Goal: Register for event/course

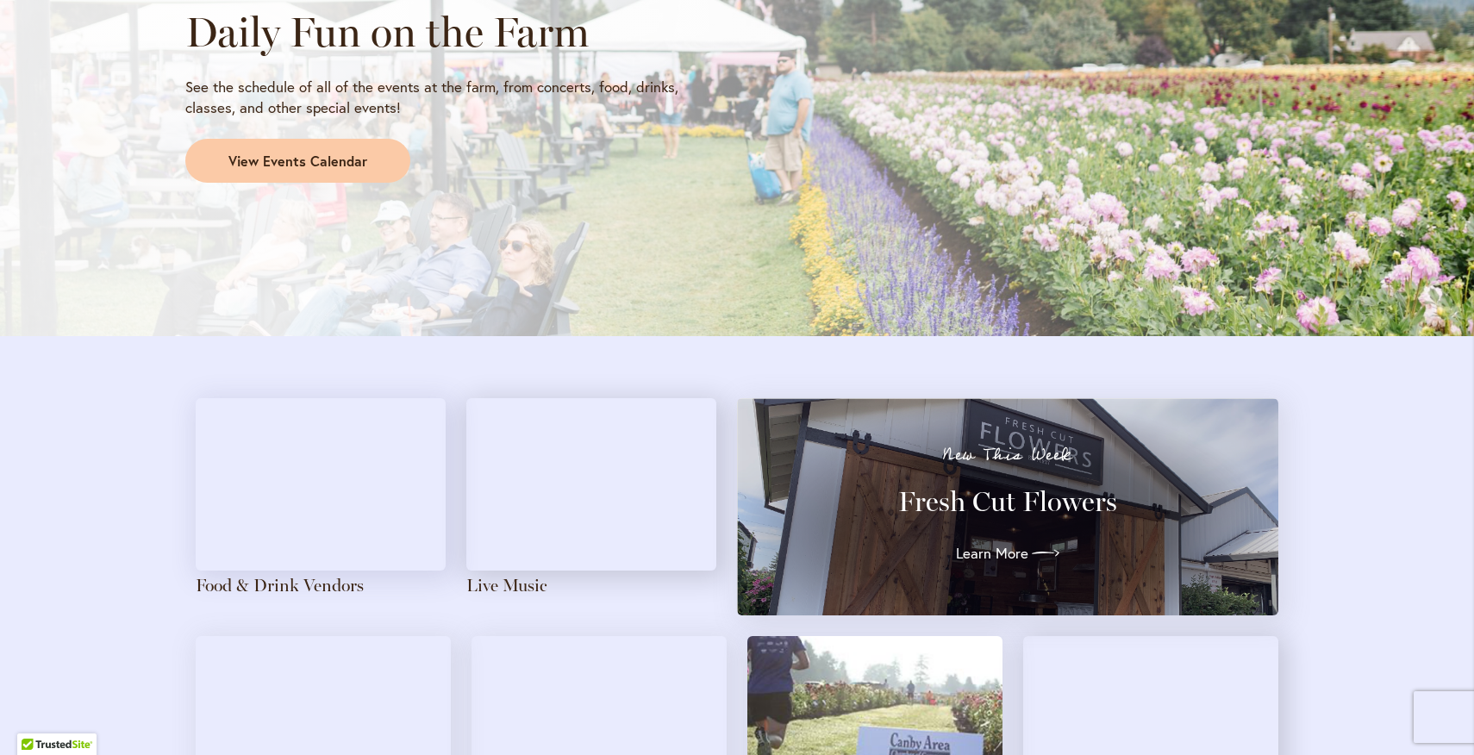
scroll to position [1569, 0]
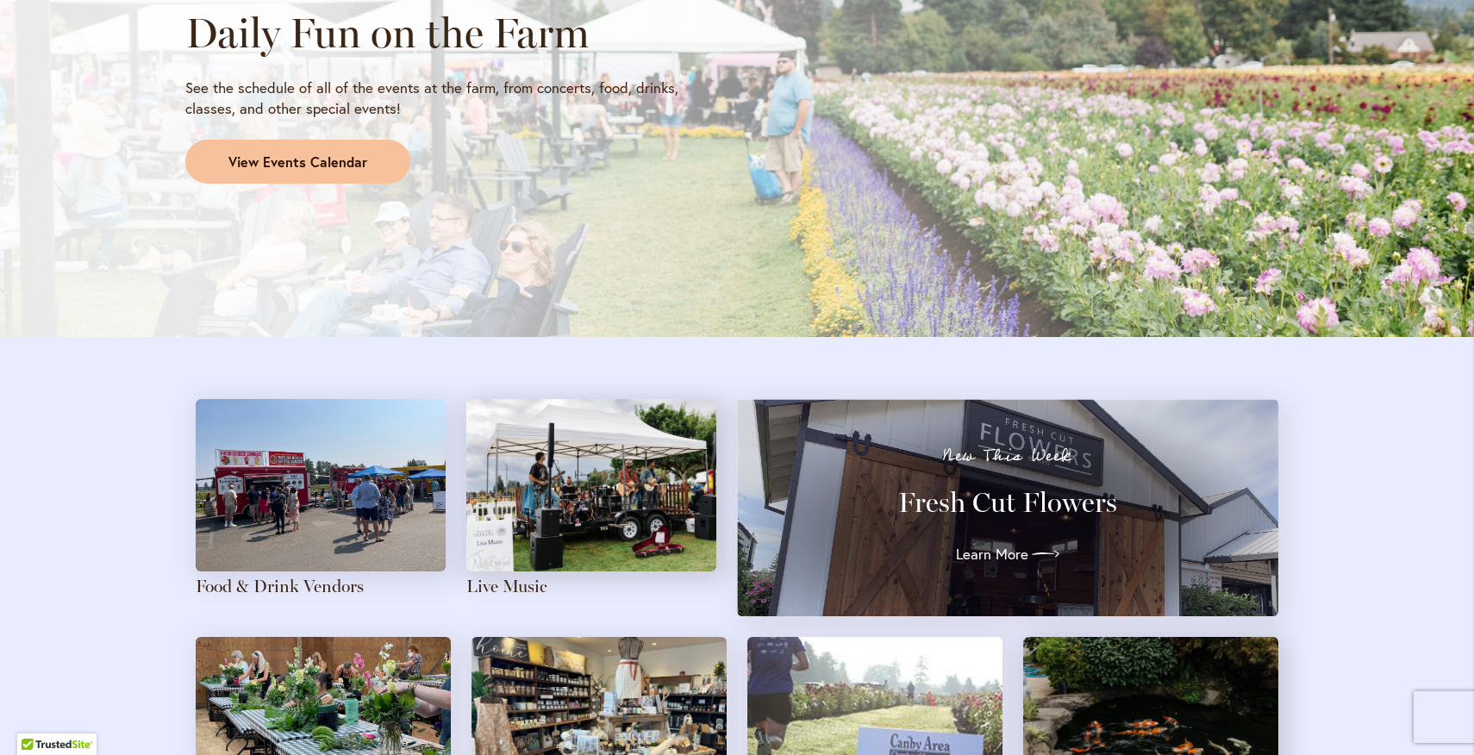
click at [353, 171] on span "View Events Calendar" at bounding box center [297, 163] width 139 height 20
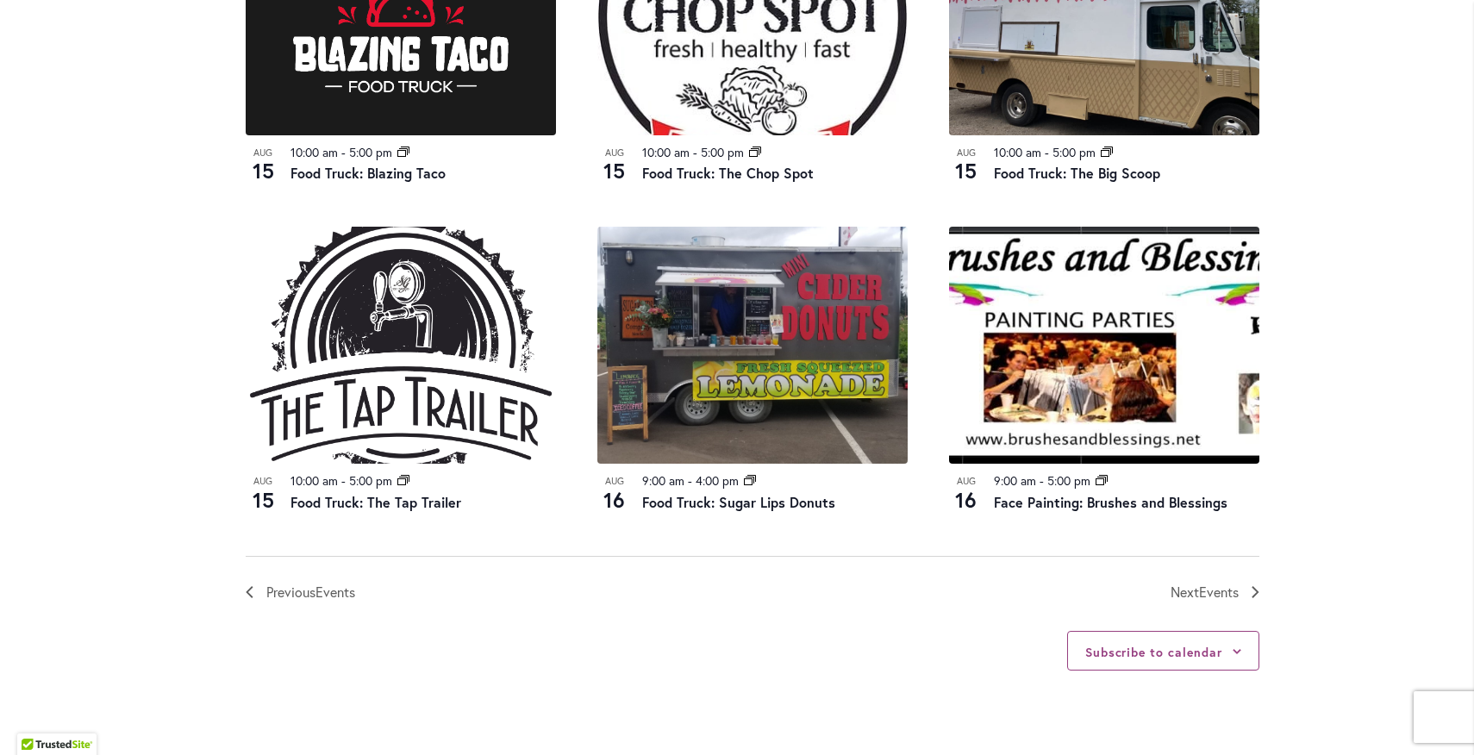
scroll to position [1759, 0]
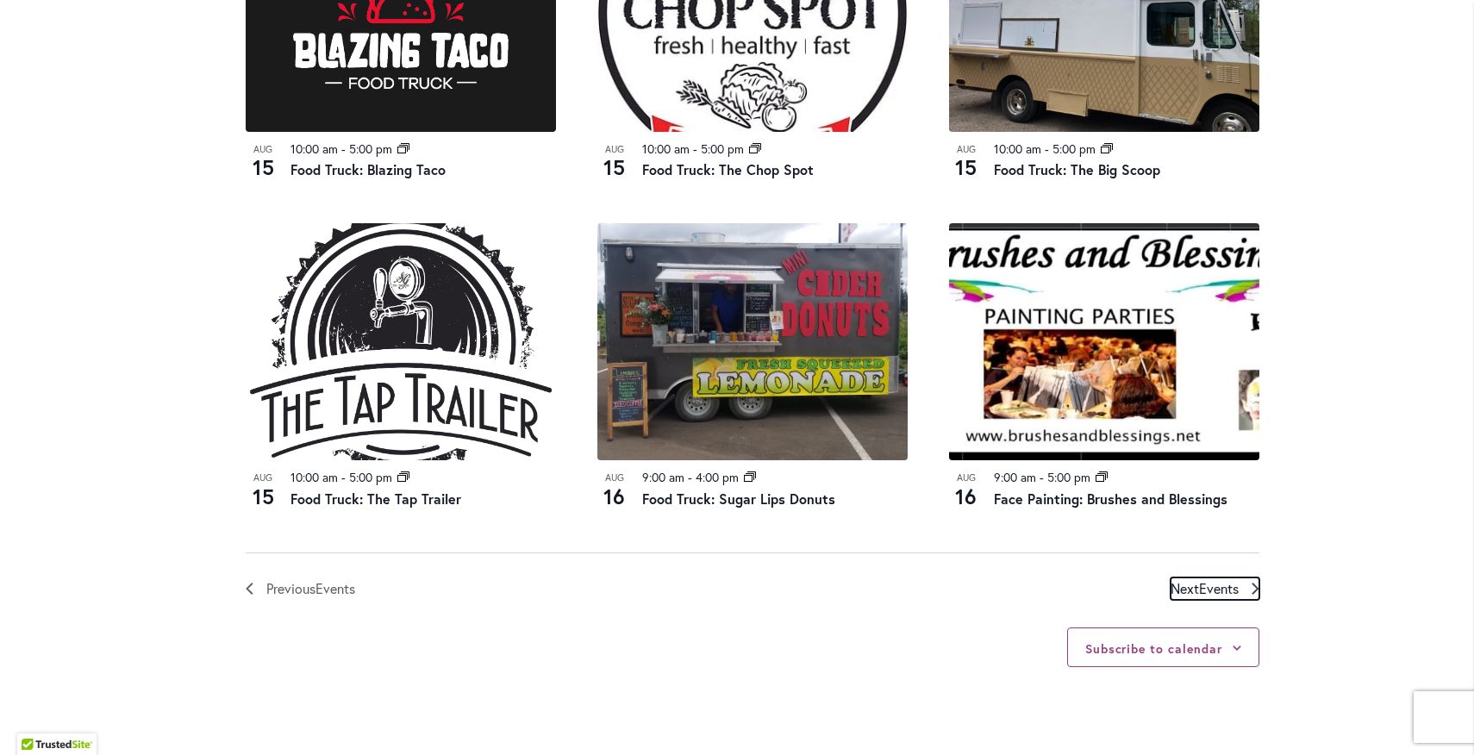
click at [1229, 581] on span "Events" at bounding box center [1219, 588] width 40 height 18
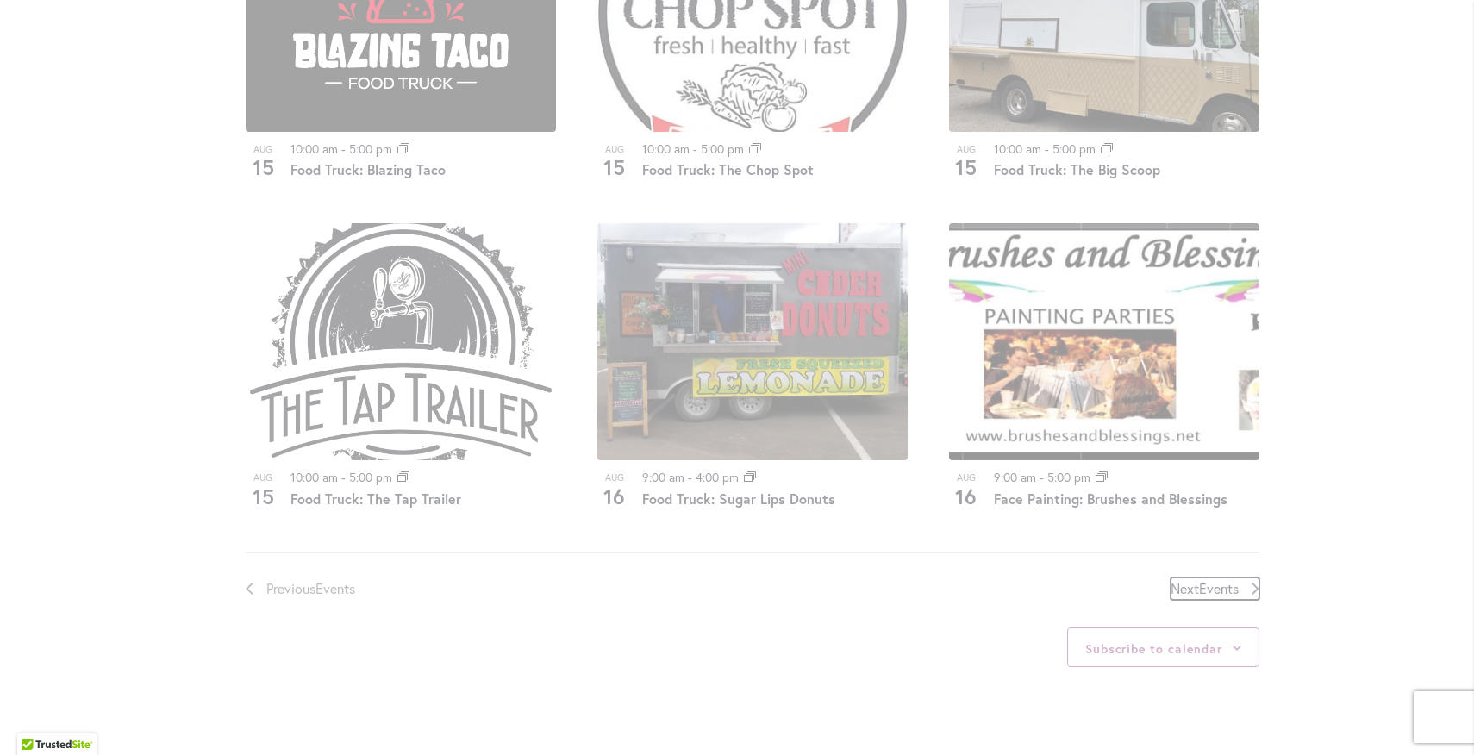
scroll to position [850, 0]
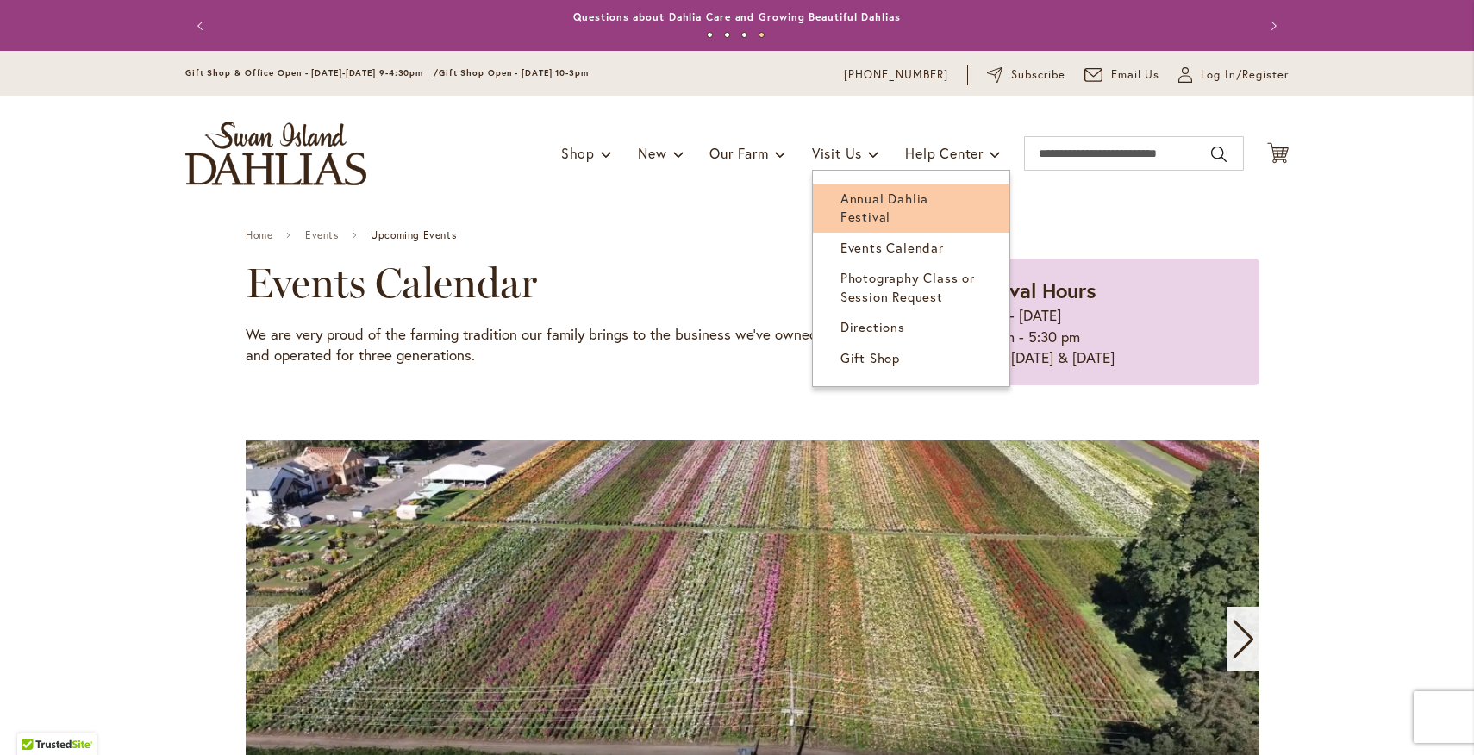
click at [828, 191] on link "Annual Dahlia Festival" at bounding box center [911, 208] width 197 height 49
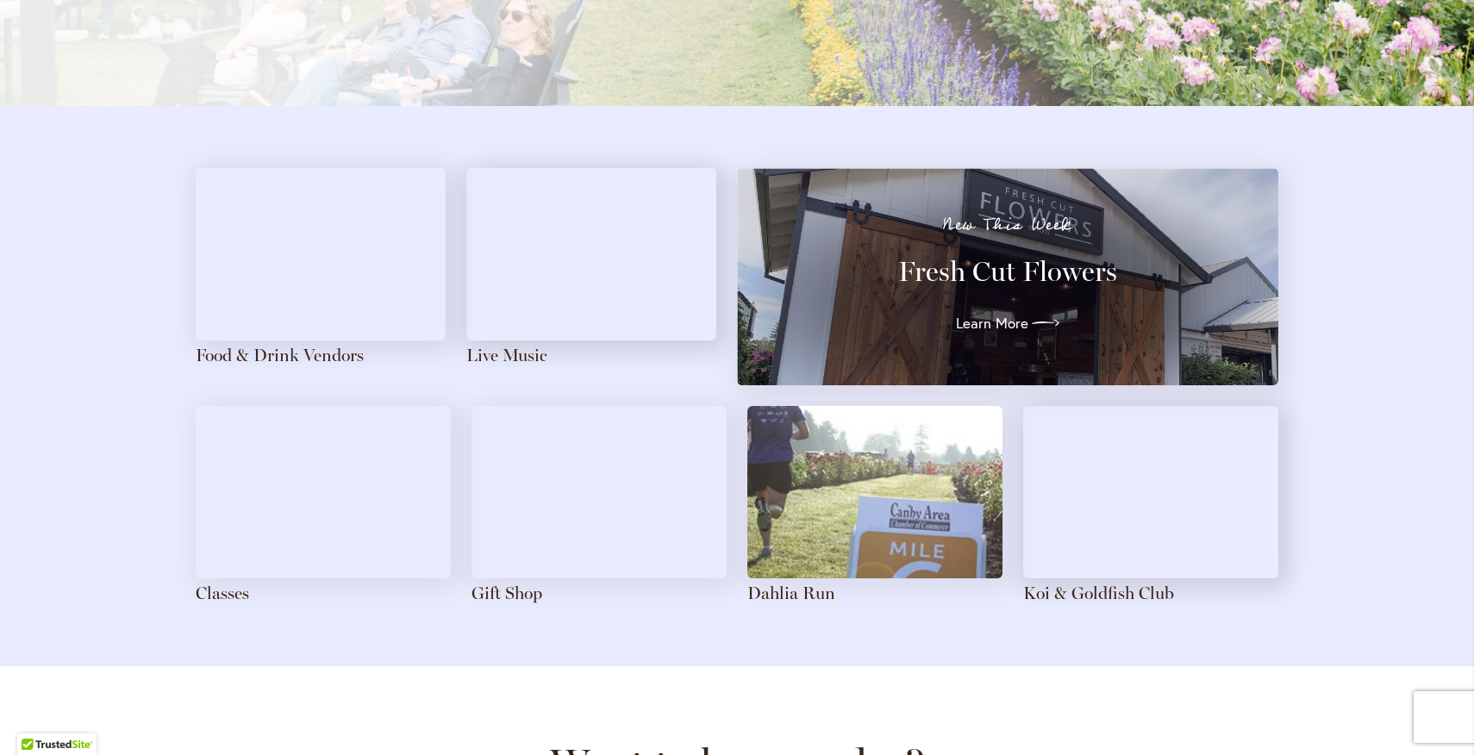
scroll to position [1820, 0]
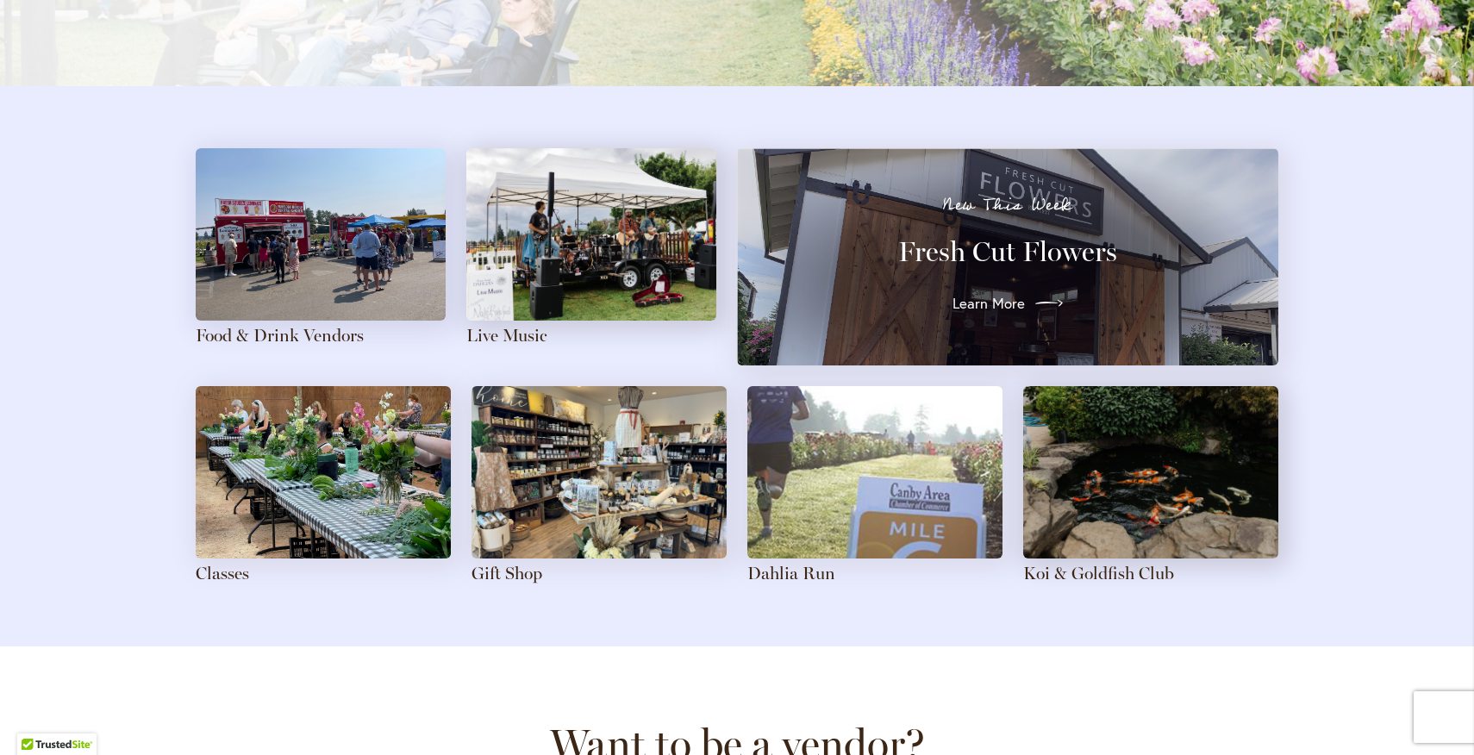
click at [1020, 303] on span "Learn More" at bounding box center [989, 303] width 72 height 21
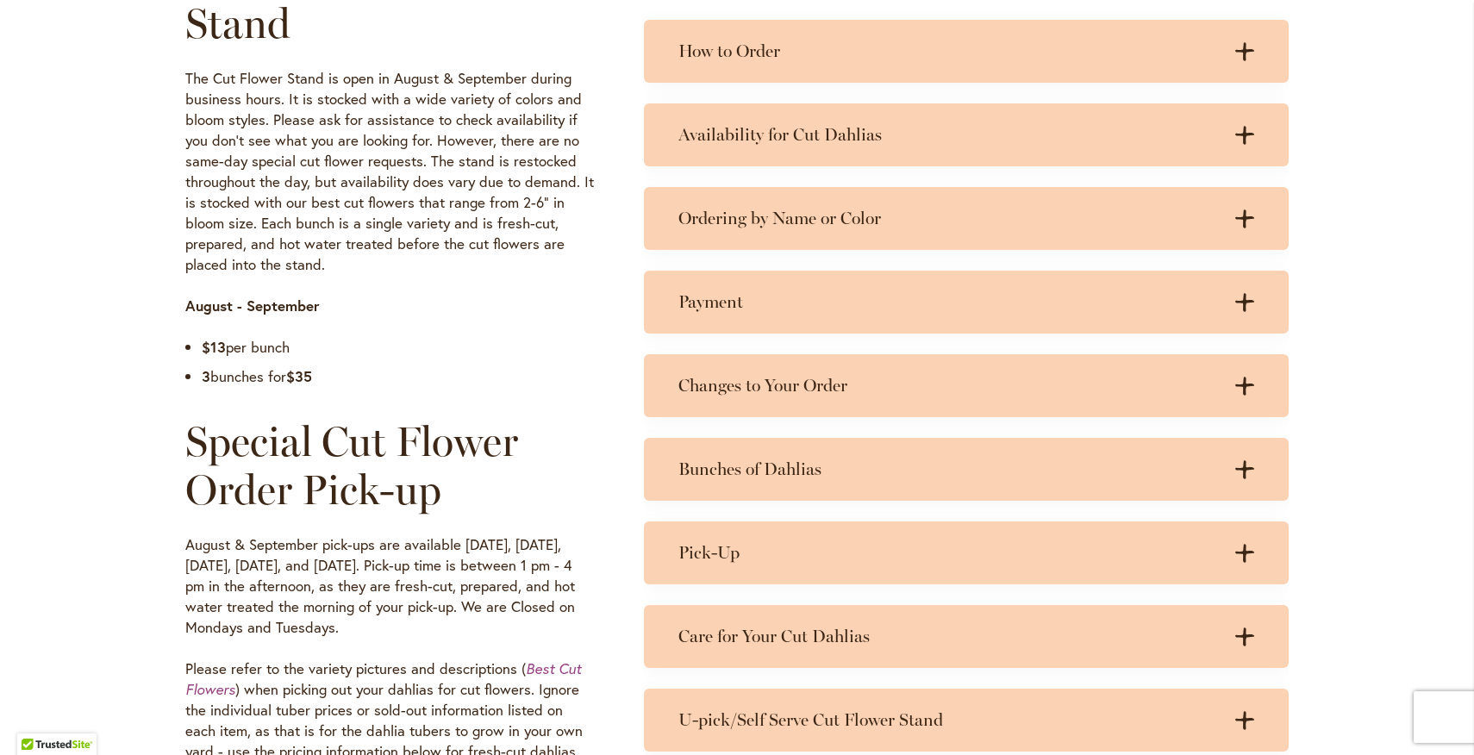
scroll to position [931, 0]
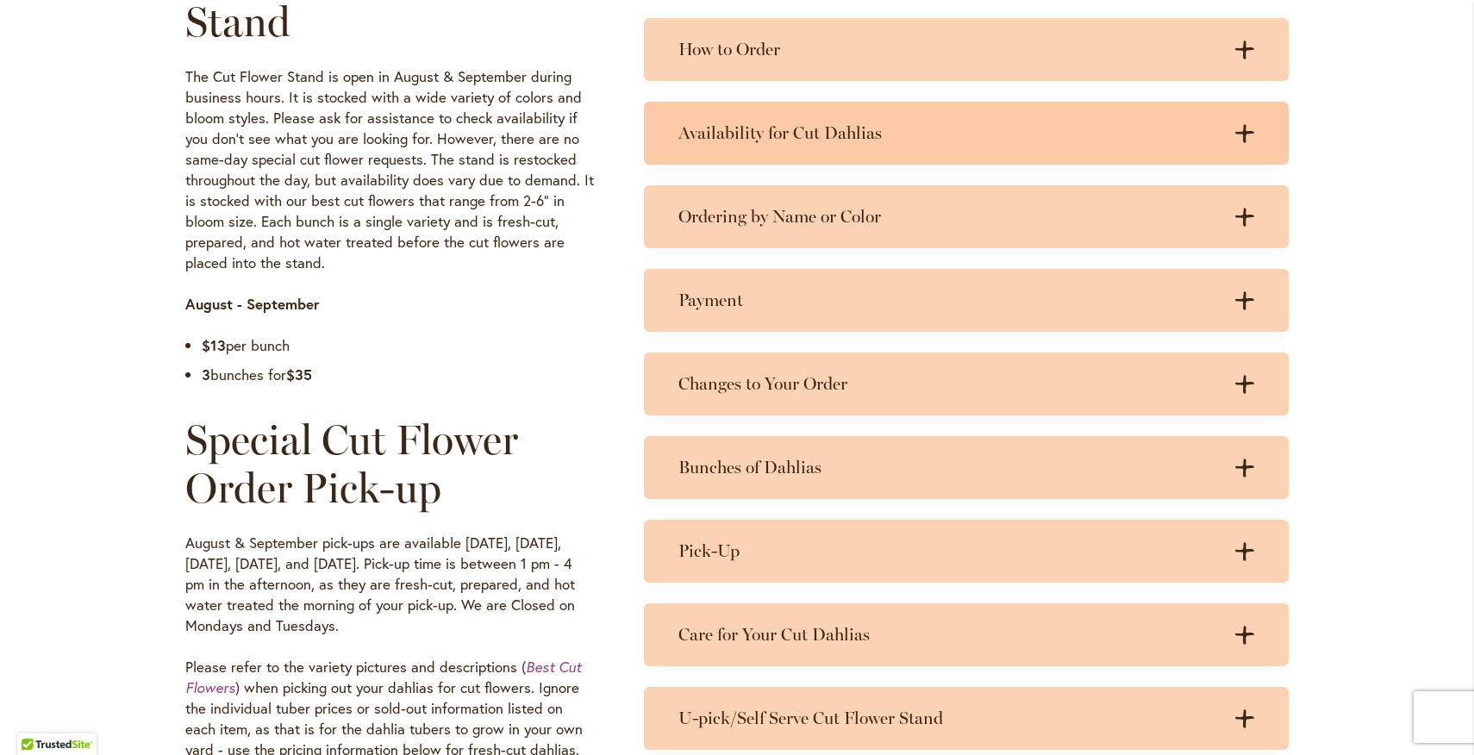
click at [909, 134] on h3 "Availability for Cut Dahlias" at bounding box center [948, 133] width 541 height 22
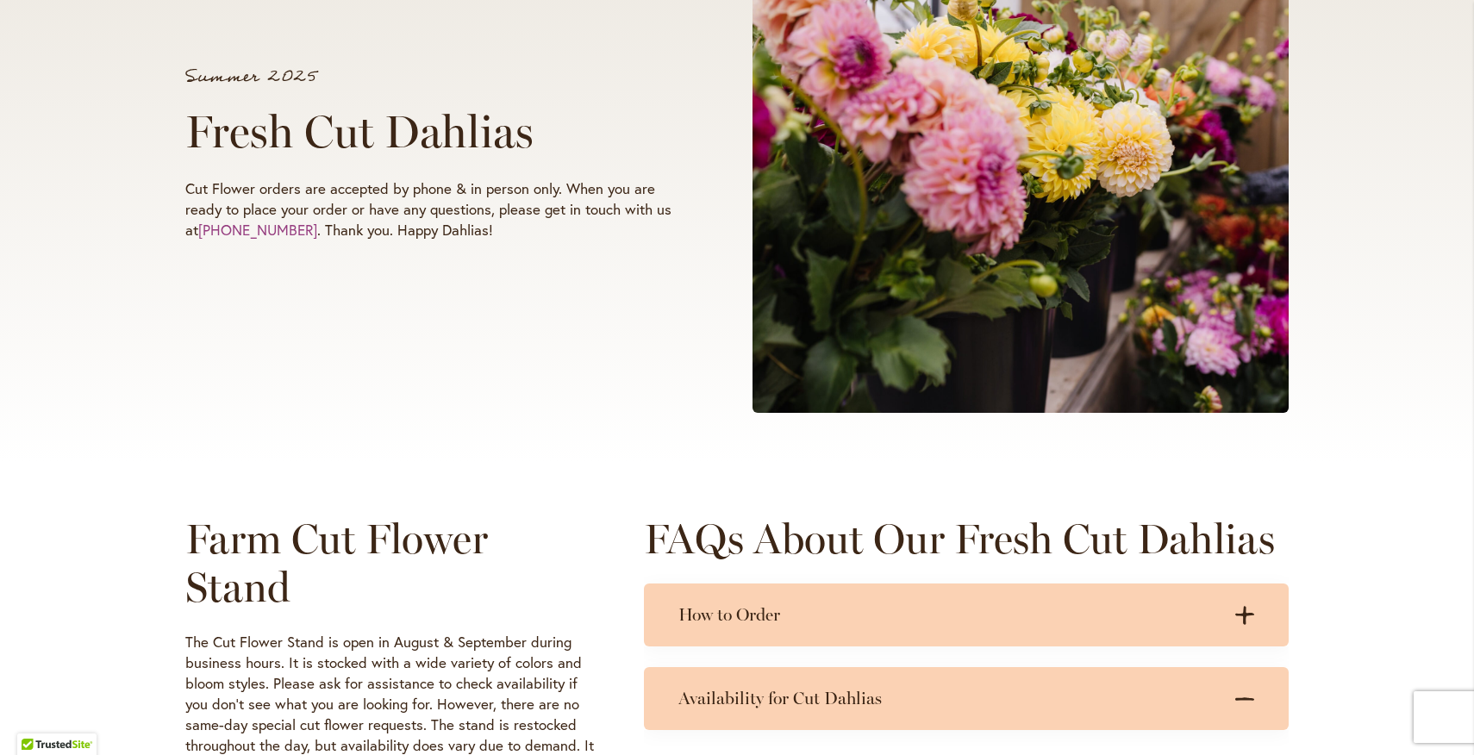
scroll to position [0, 0]
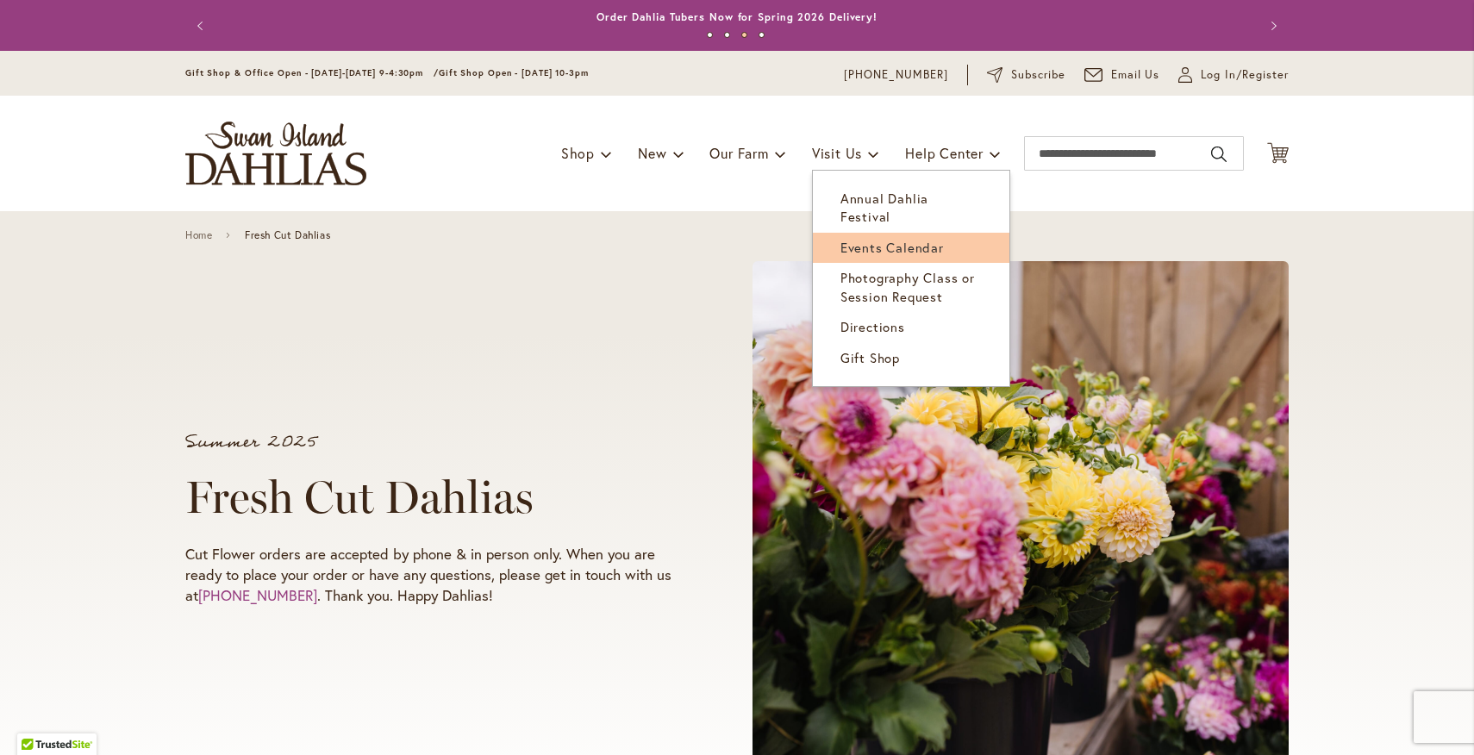
click at [847, 239] on span "Events Calendar" at bounding box center [892, 247] width 103 height 17
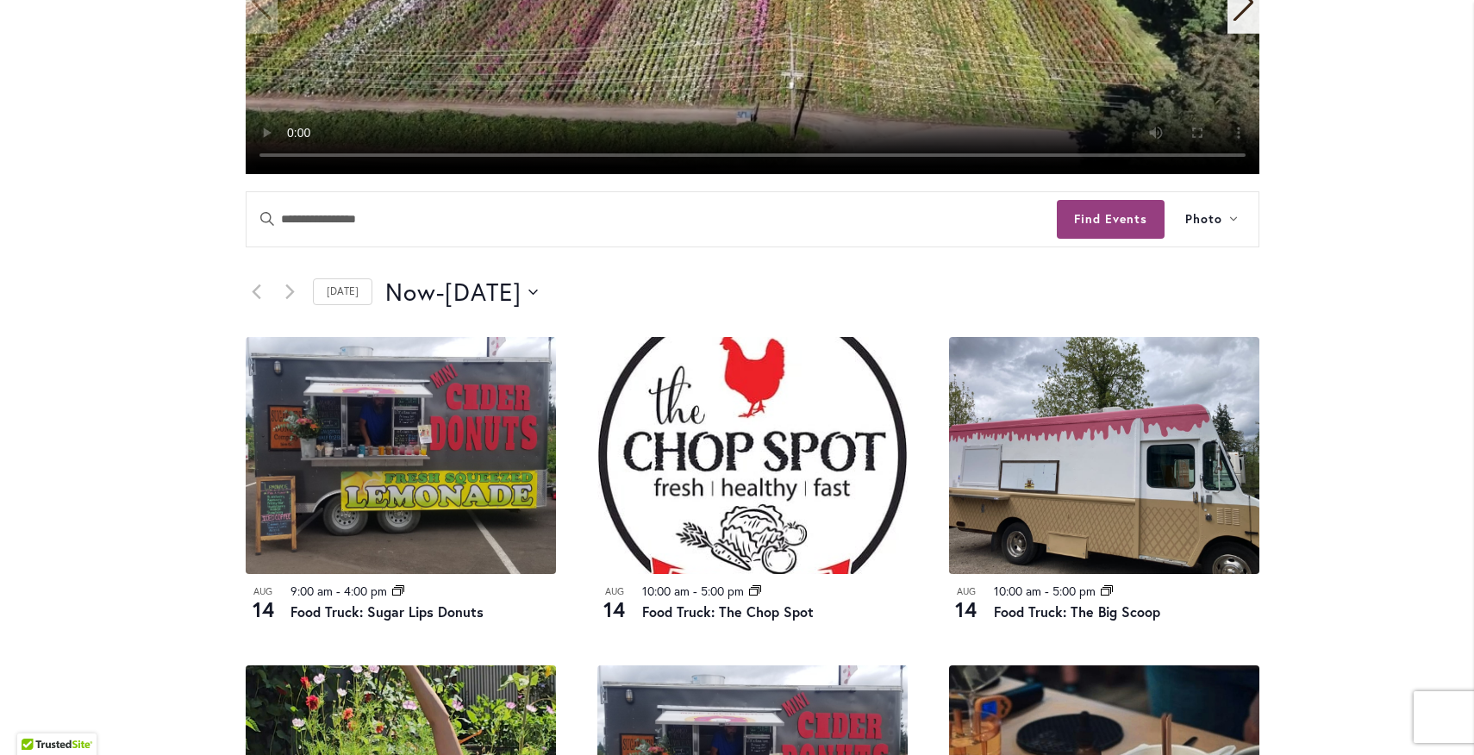
scroll to position [636, 0]
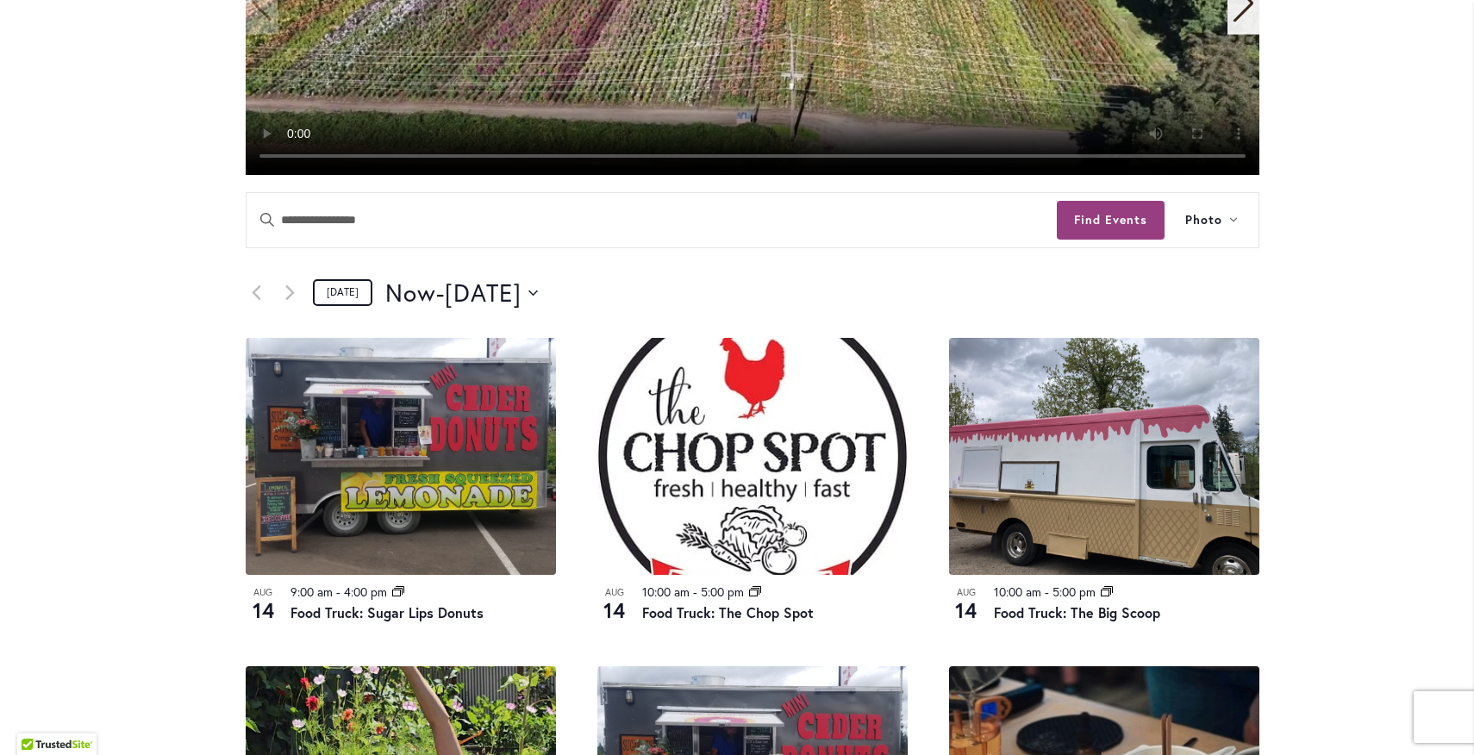
click at [358, 293] on link "Today" at bounding box center [342, 292] width 59 height 27
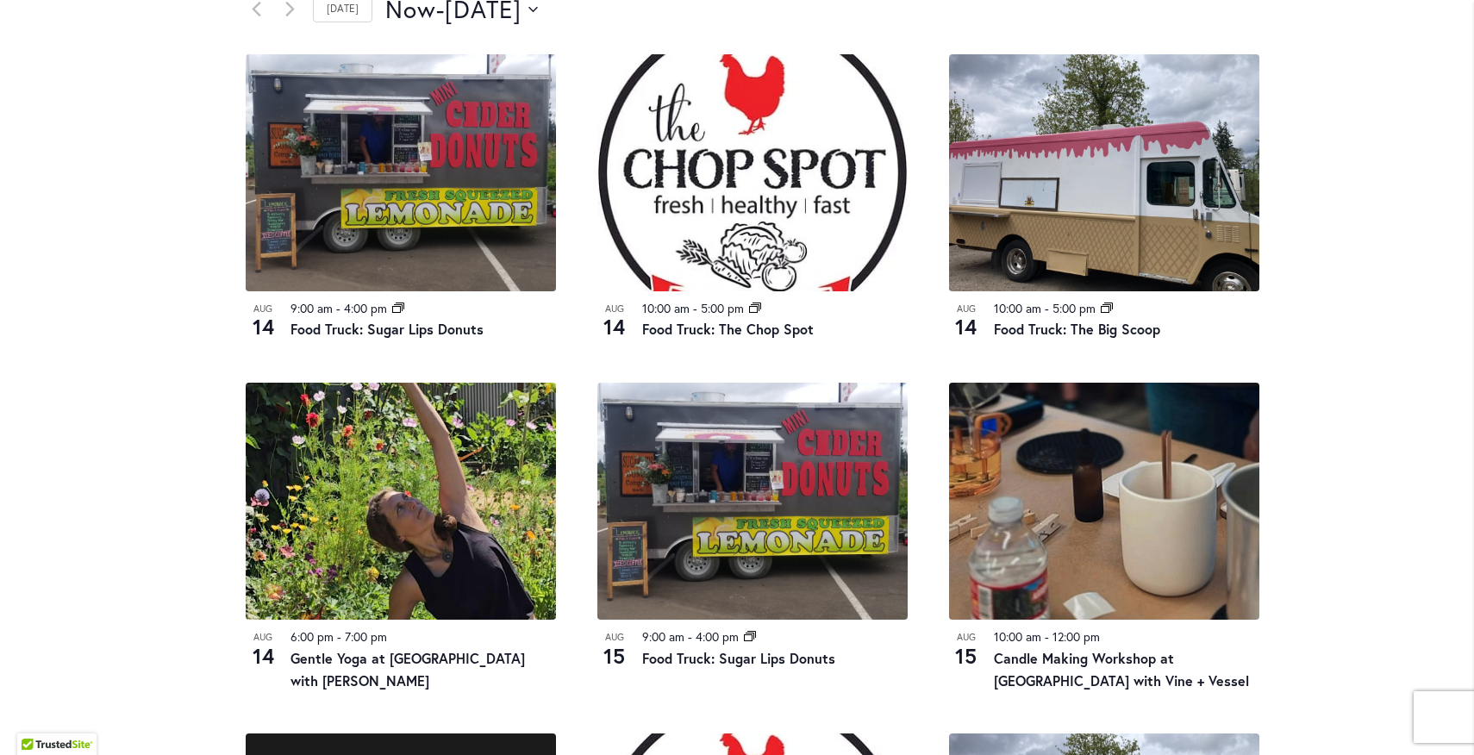
scroll to position [916, 0]
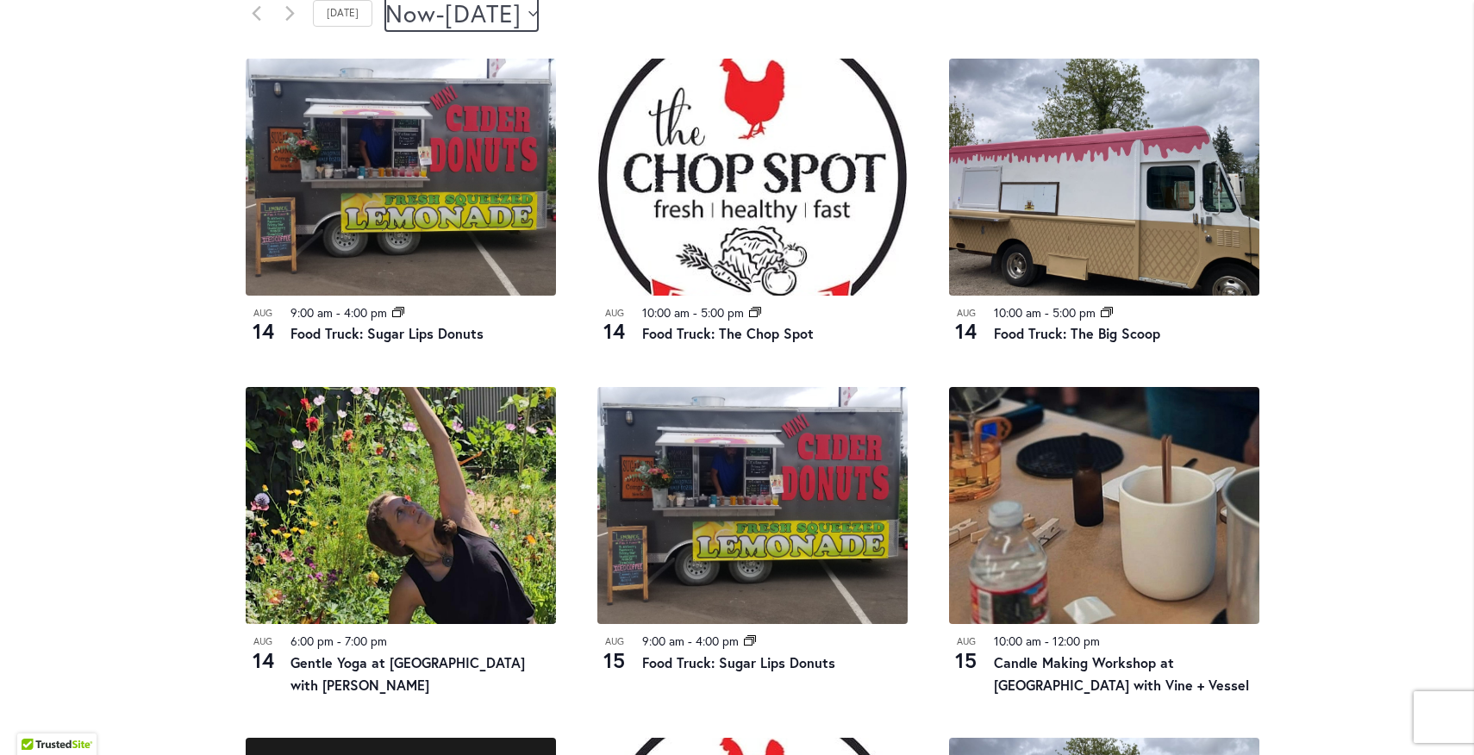
click at [538, 15] on button "Now Now - 8/16/2025 August 16" at bounding box center [461, 14] width 153 height 34
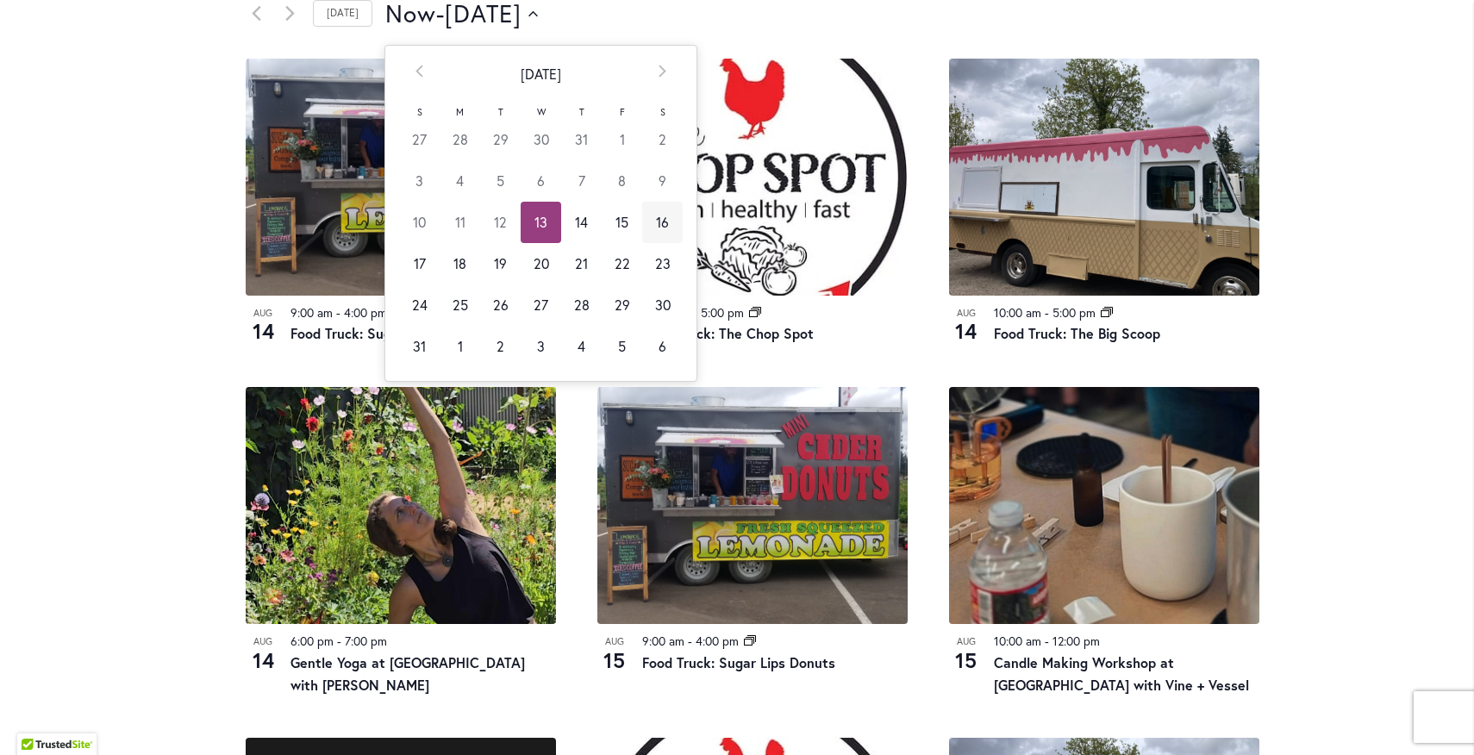
click at [665, 236] on td "16" at bounding box center [662, 222] width 41 height 41
type input "*********"
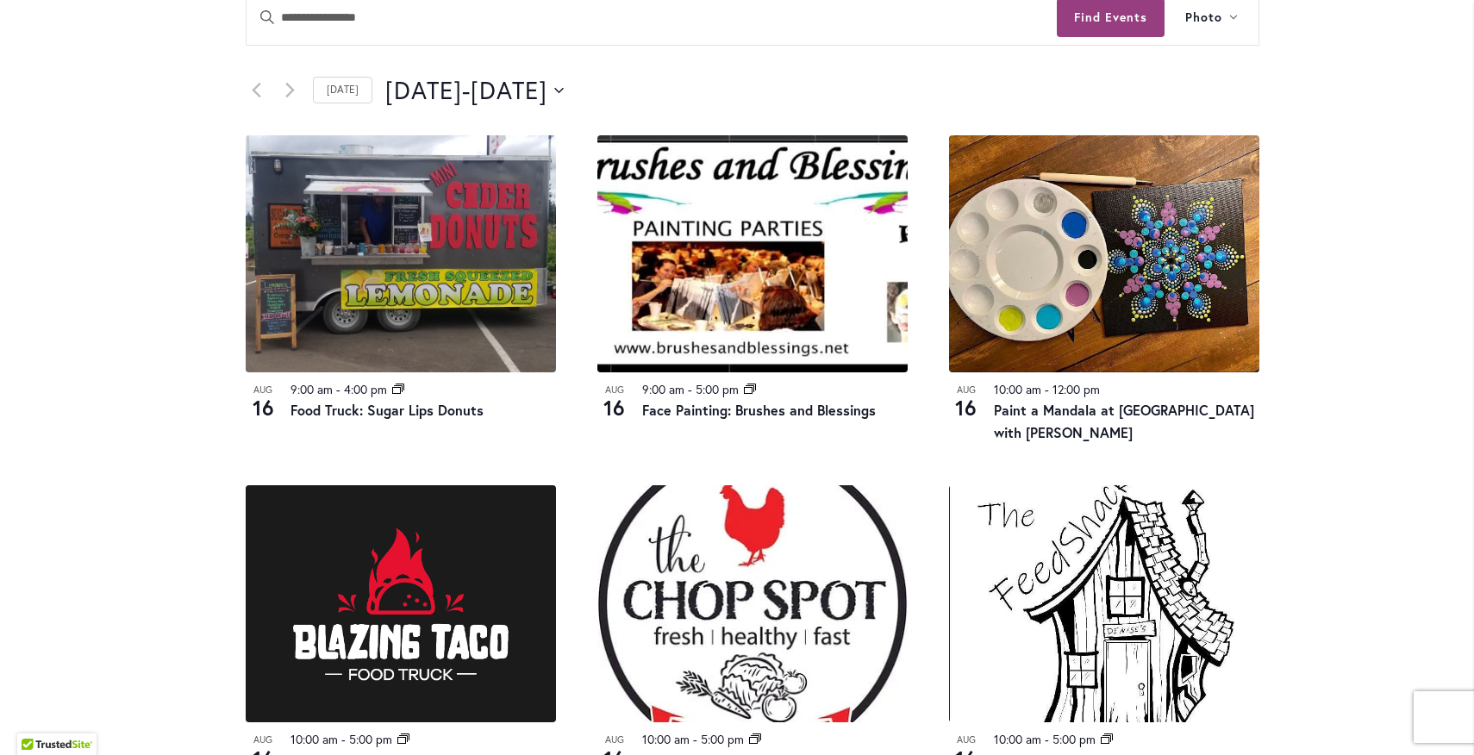
scroll to position [836, 0]
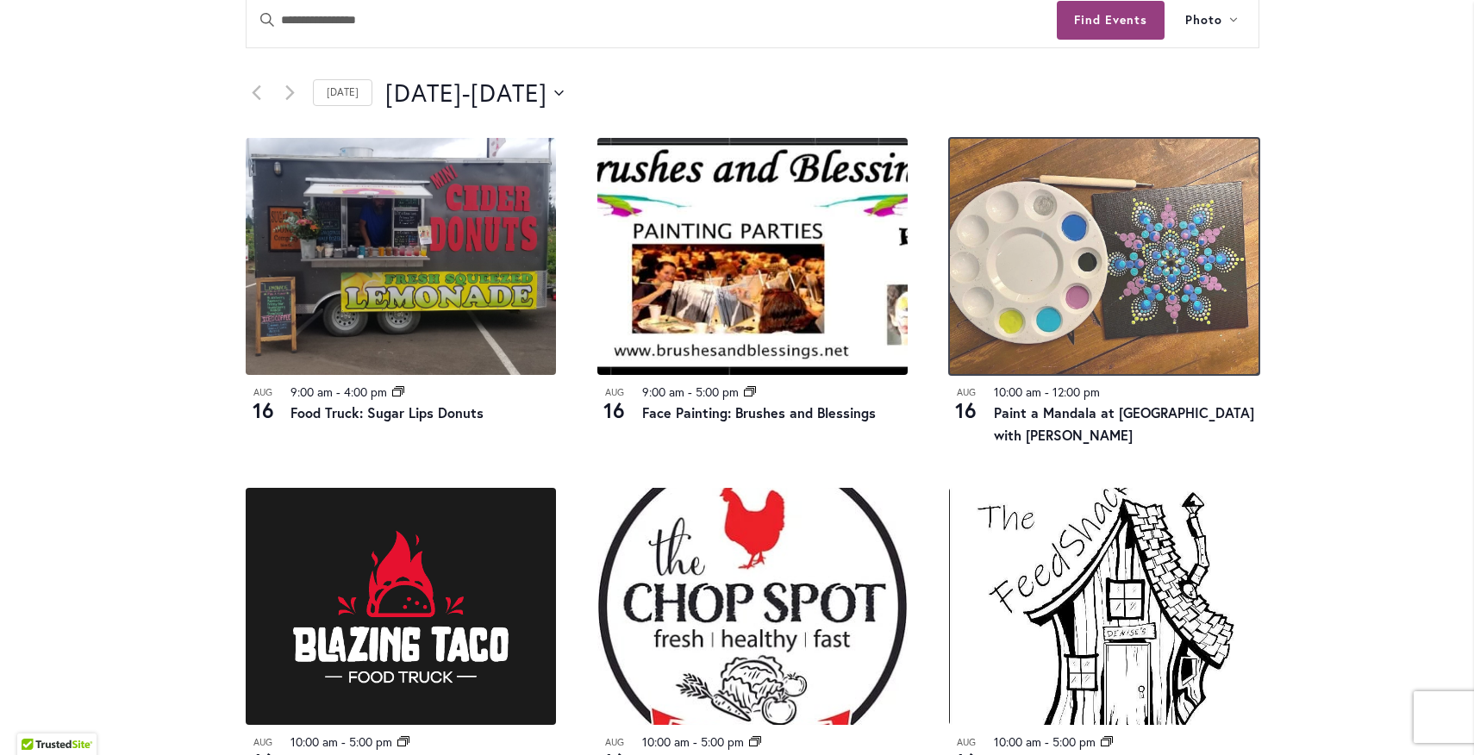
click at [1026, 282] on img at bounding box center [1104, 256] width 310 height 237
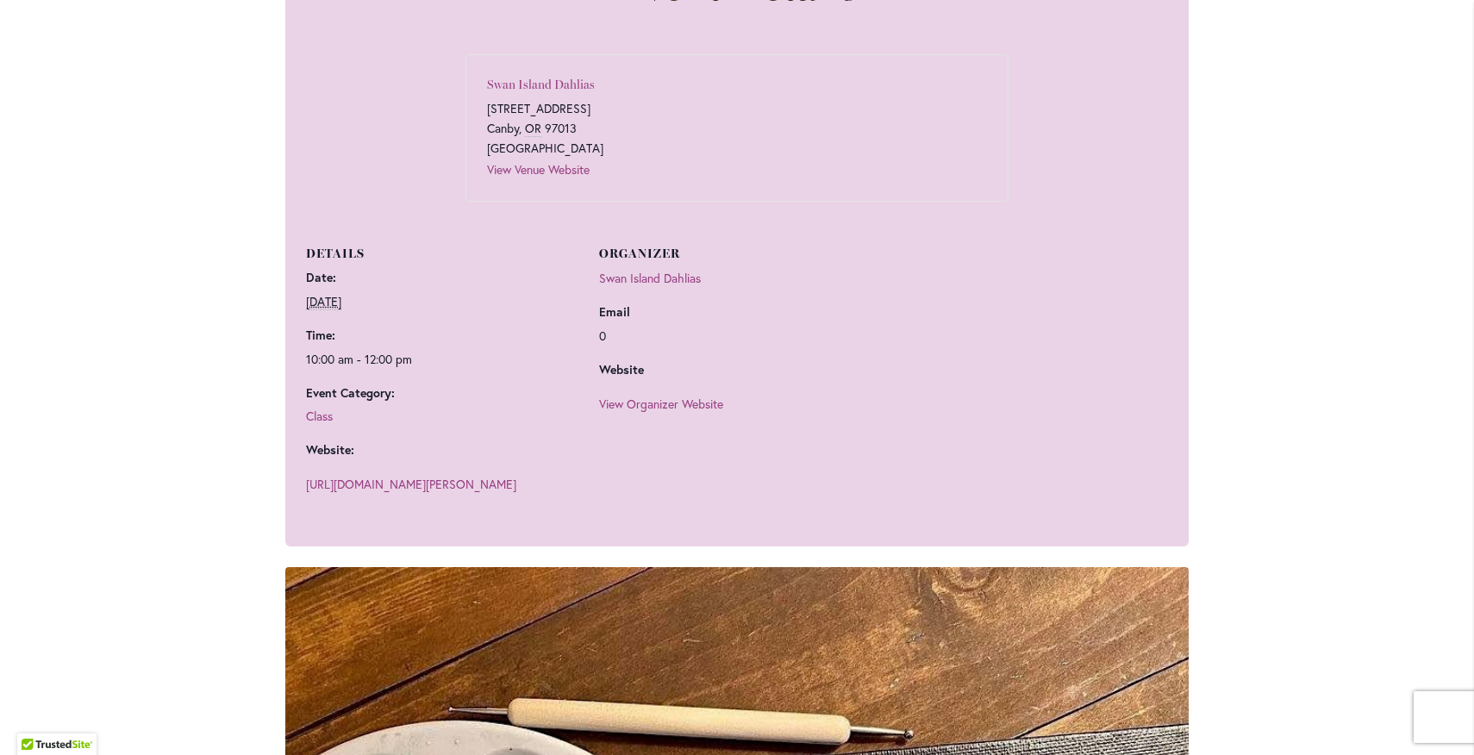
scroll to position [1030, 0]
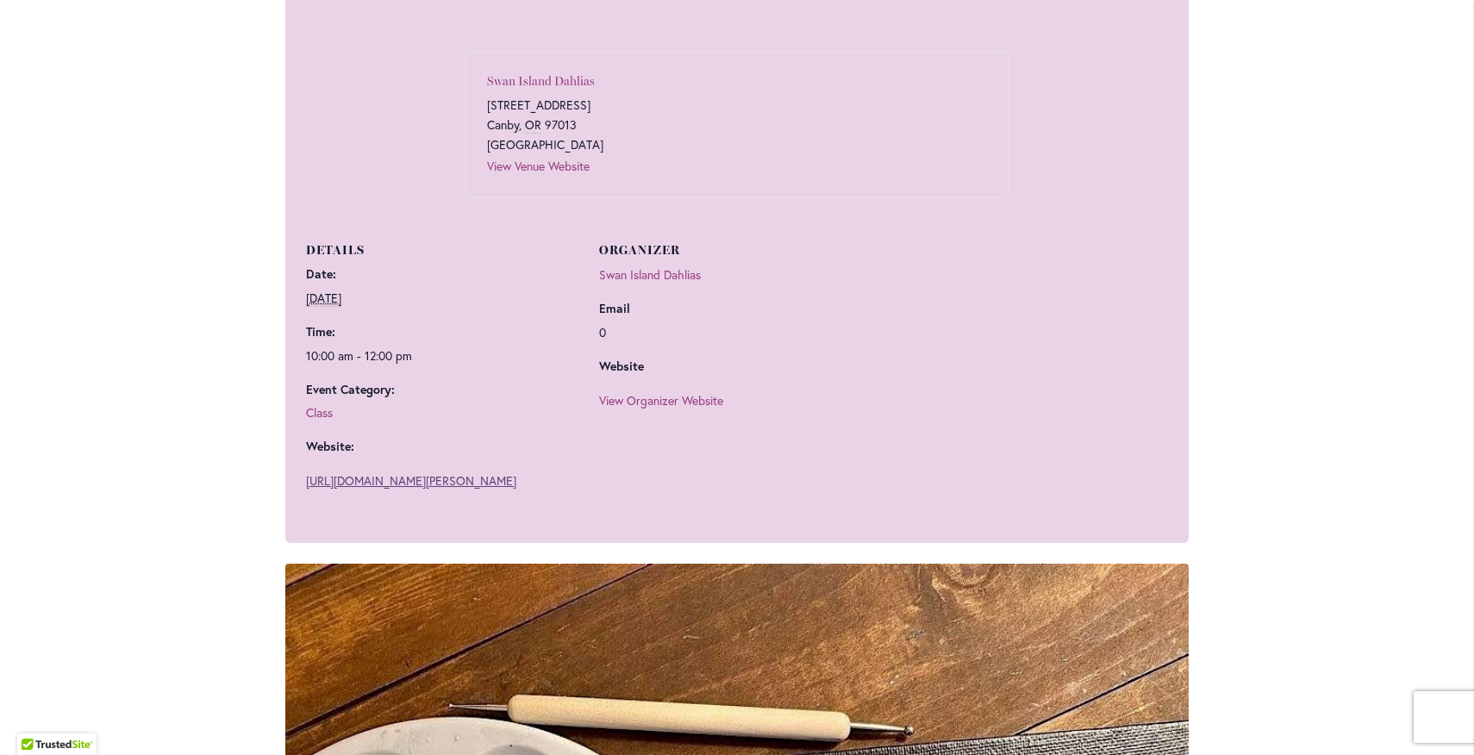
click at [377, 481] on link "[URL][DOMAIN_NAME][PERSON_NAME]" at bounding box center [411, 480] width 210 height 16
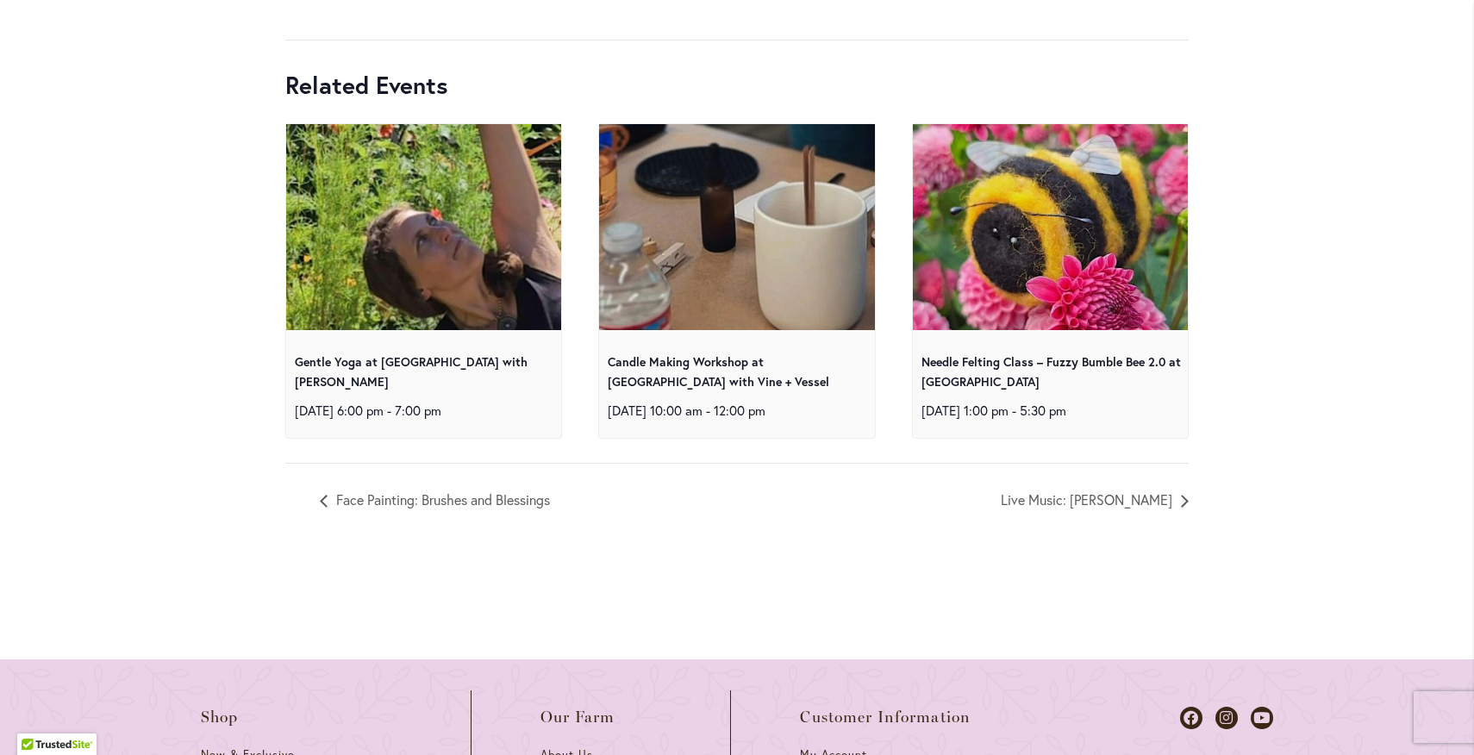
scroll to position [8681, 0]
click at [958, 391] on link "Needle Felting Class – Fuzzy Bumble Bee 2.0 at [GEOGRAPHIC_DATA]" at bounding box center [1052, 372] width 260 height 36
